Goal: Transaction & Acquisition: Book appointment/travel/reservation

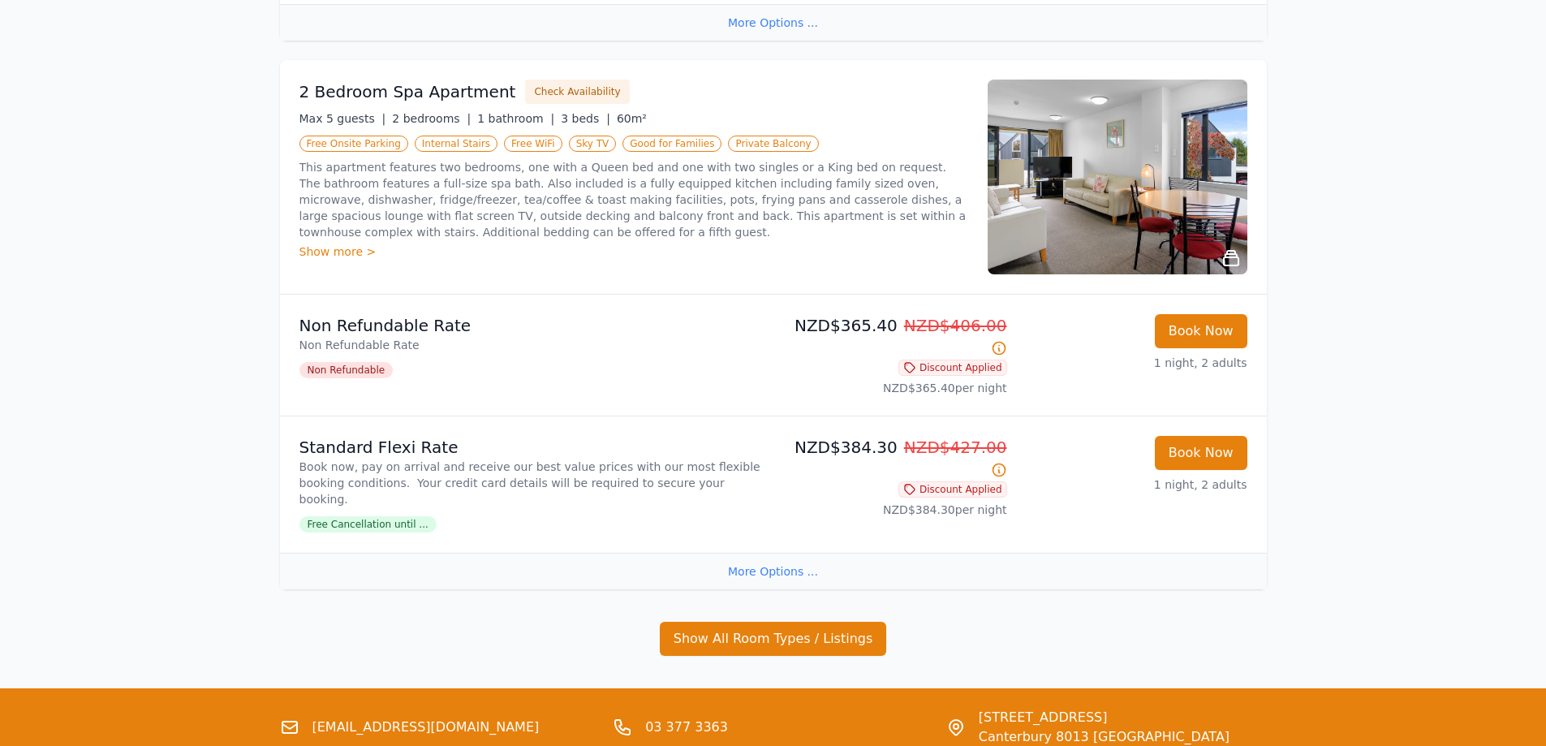
scroll to position [1901, 0]
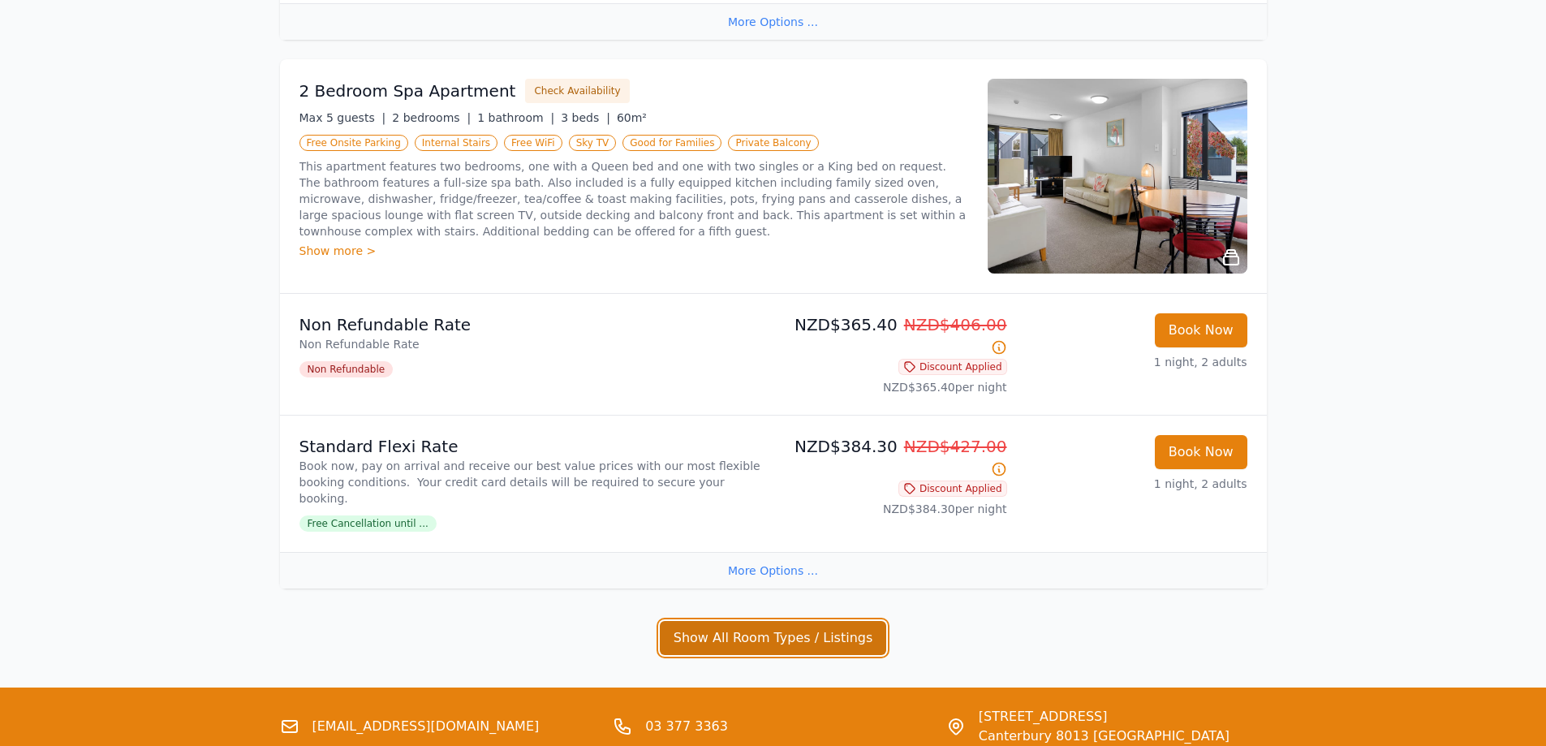
click at [759, 621] on button "Show All Room Types / Listings" at bounding box center [773, 638] width 227 height 34
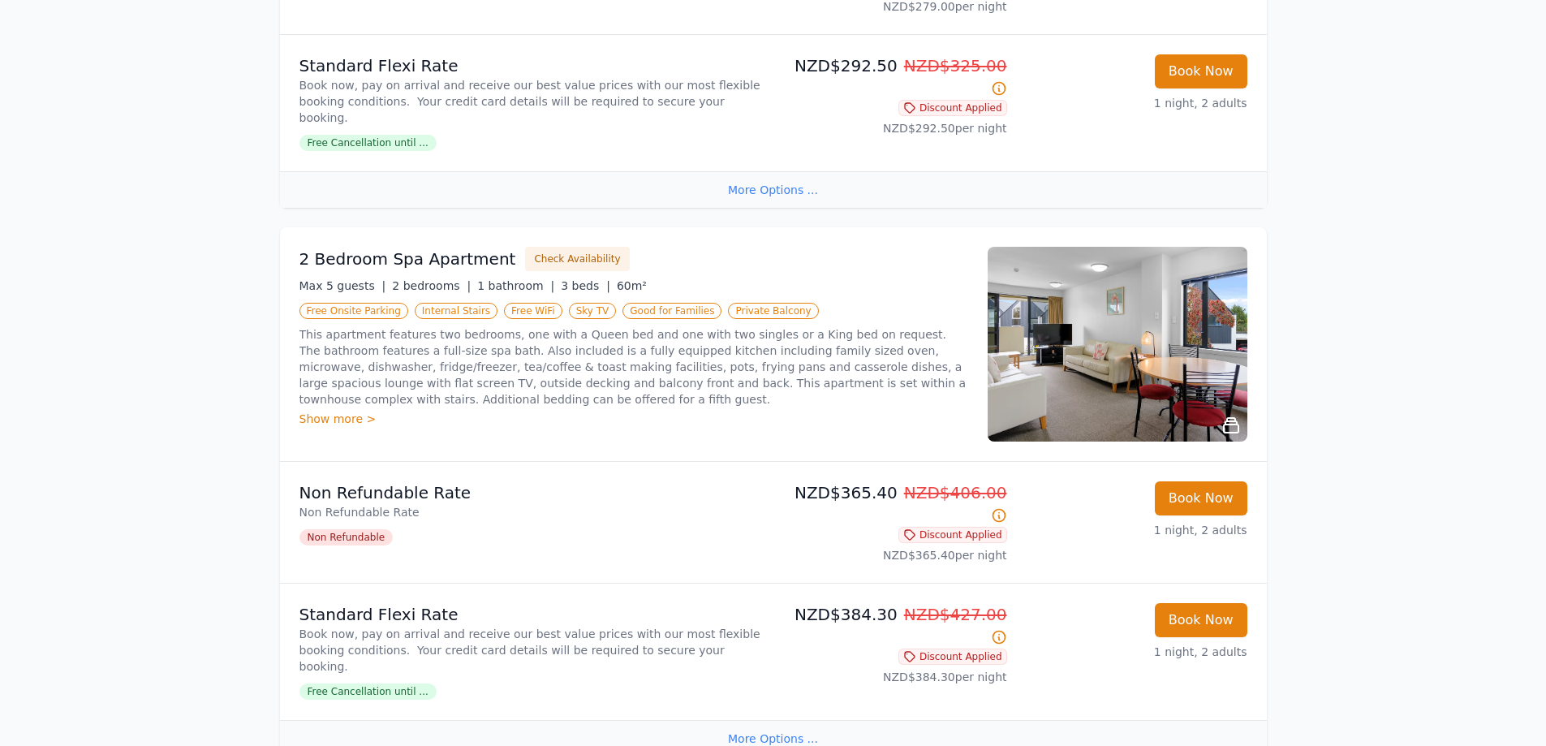
scroll to position [1739, 0]
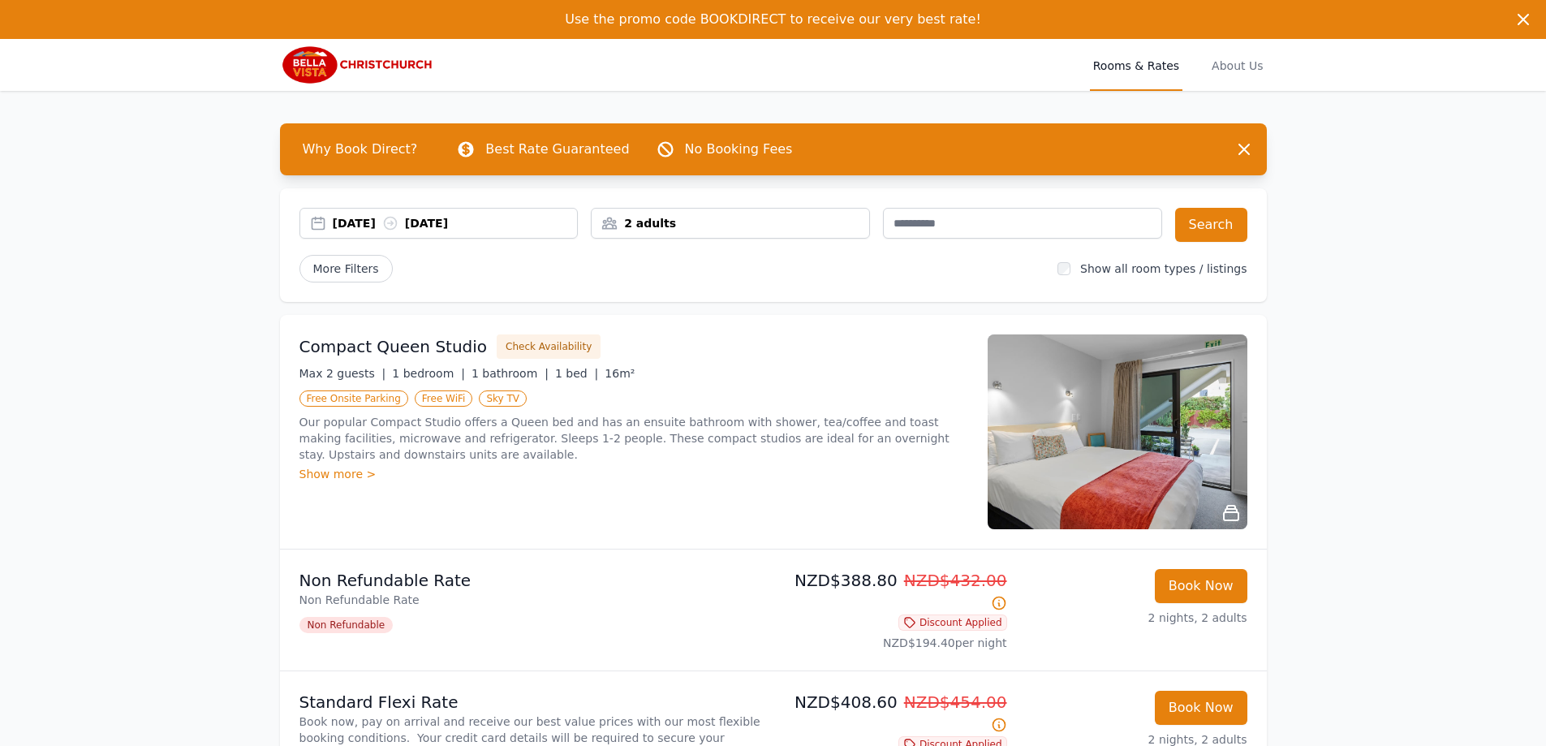
click at [676, 226] on div "2 adults" at bounding box center [731, 223] width 278 height 16
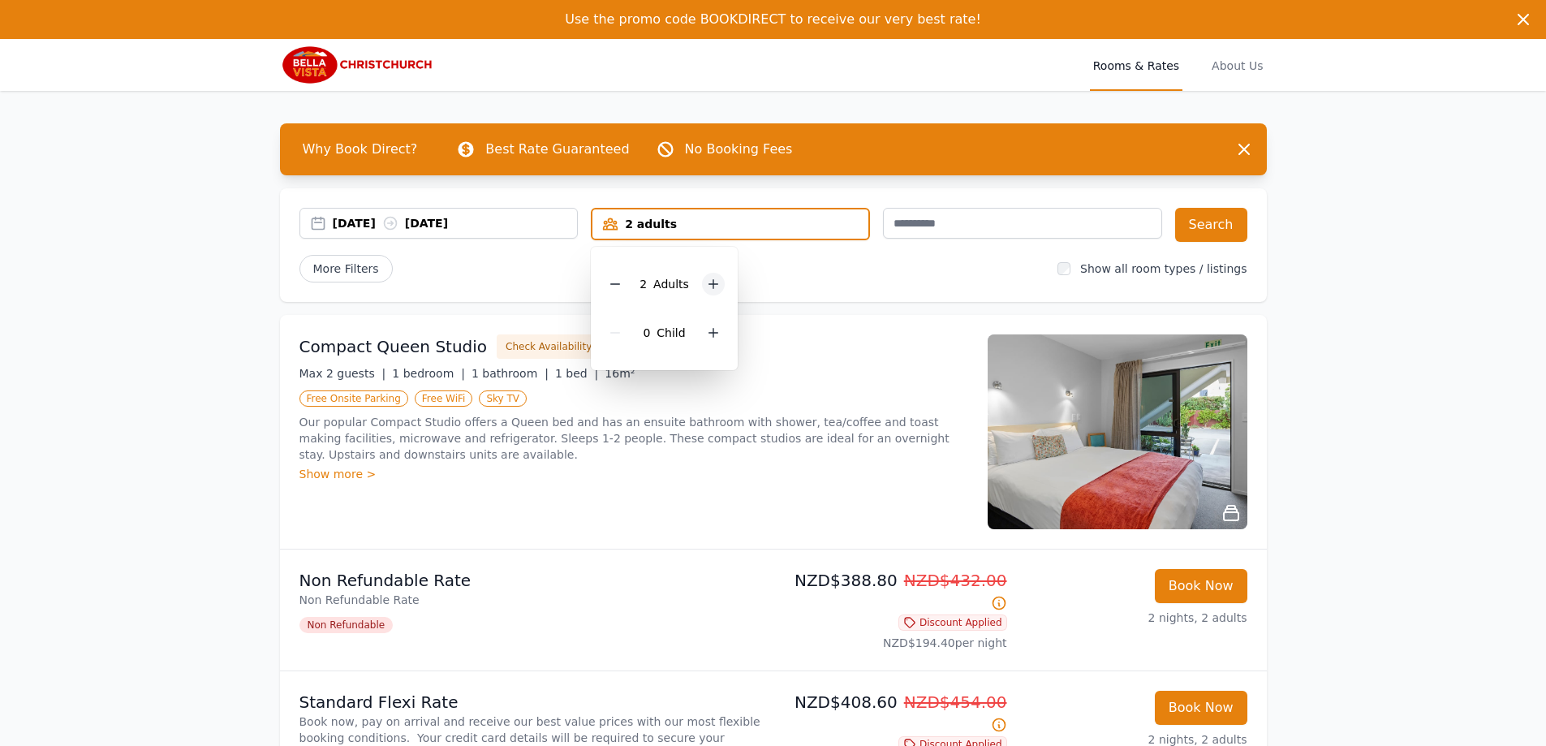
click at [713, 281] on icon at bounding box center [713, 284] width 13 height 13
click at [717, 325] on div at bounding box center [713, 332] width 23 height 23
click at [1223, 226] on button "Search" at bounding box center [1211, 225] width 72 height 34
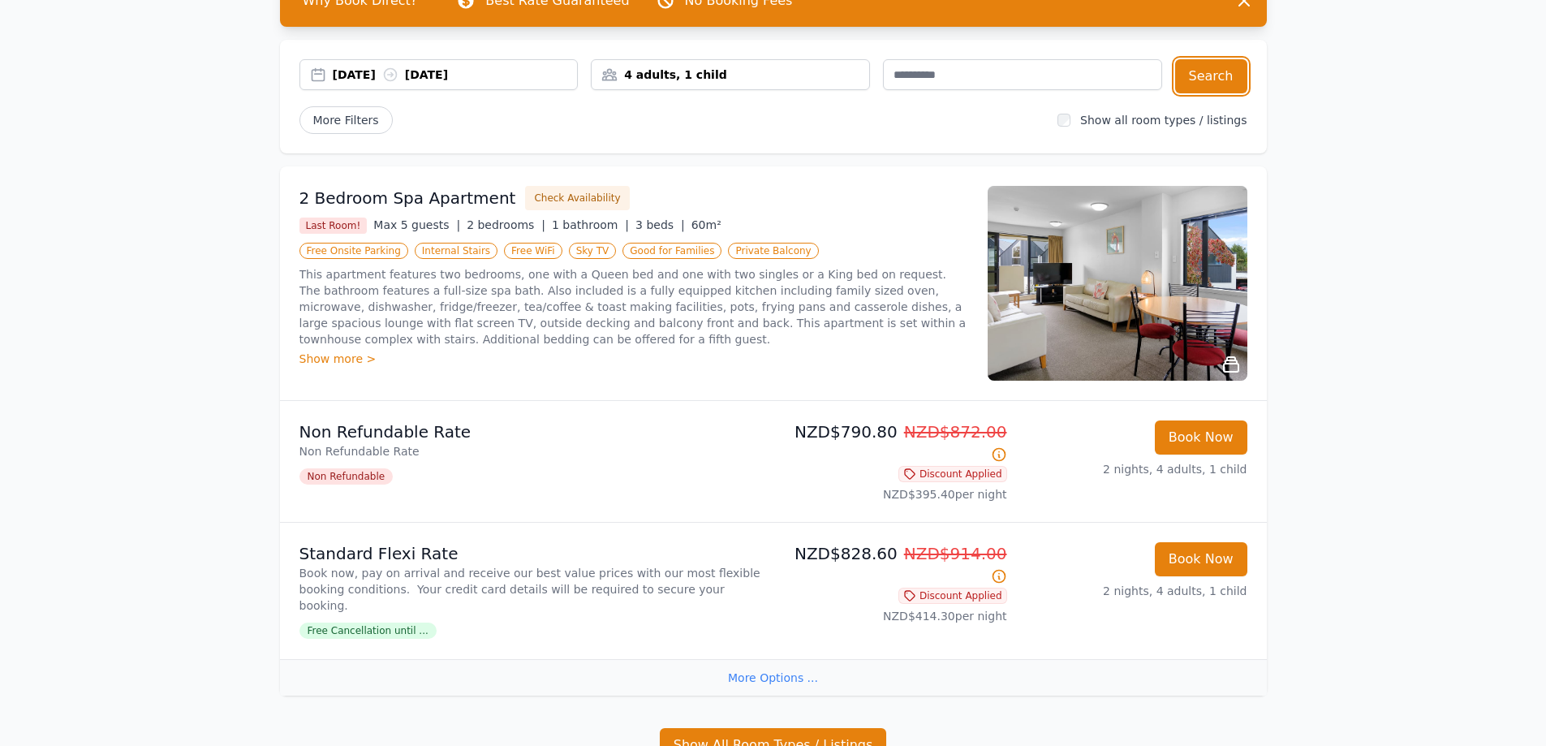
scroll to position [355, 0]
